Goal: Contribute content: Add original content to the website for others to see

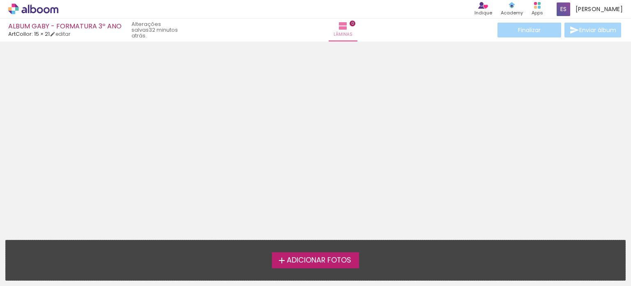
click at [318, 264] on span "Adicionar Fotos" at bounding box center [319, 259] width 65 height 7
click at [0, 0] on input "file" at bounding box center [0, 0] width 0 height 0
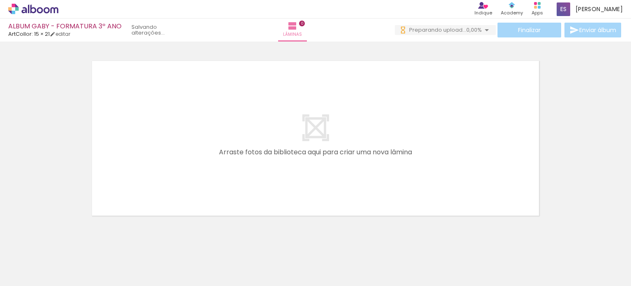
scroll to position [25, 0]
